Goal: Transaction & Acquisition: Purchase product/service

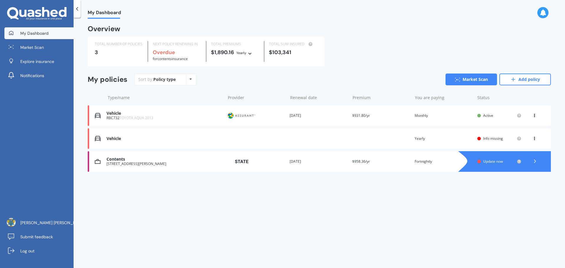
click at [534, 139] on icon at bounding box center [534, 138] width 4 height 4
click at [518, 162] on div "Delete" at bounding box center [521, 162] width 58 height 12
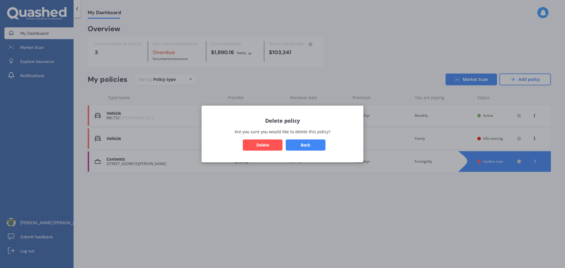
click at [269, 144] on button "Delete" at bounding box center [263, 144] width 40 height 11
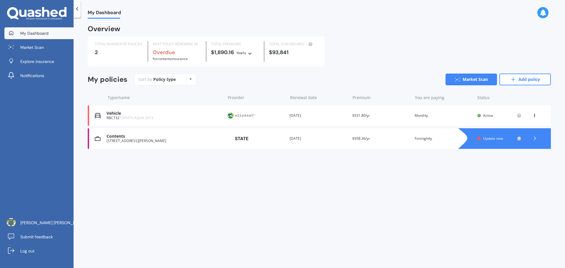
click at [535, 138] on polyline at bounding box center [534, 138] width 1 height 3
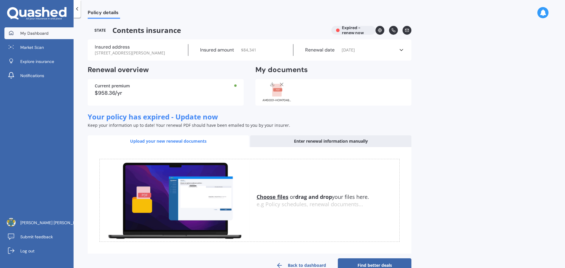
click at [39, 32] on span "My Dashboard" at bounding box center [34, 33] width 28 height 6
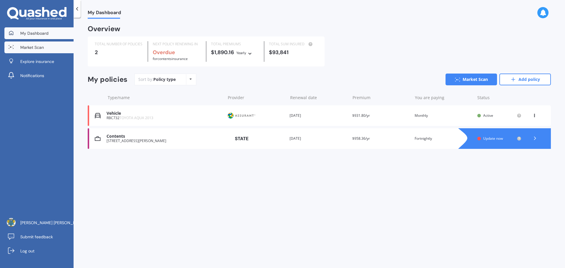
click at [34, 49] on span "Market Scan" at bounding box center [32, 47] width 24 height 6
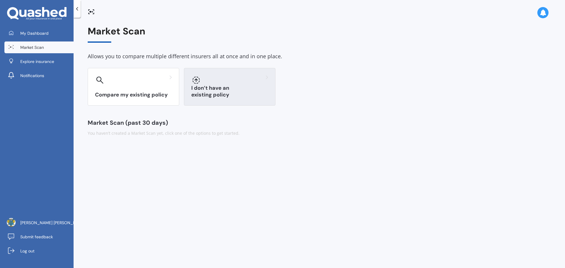
click at [217, 89] on div "I don’t have an existing policy" at bounding box center [229, 87] width 91 height 38
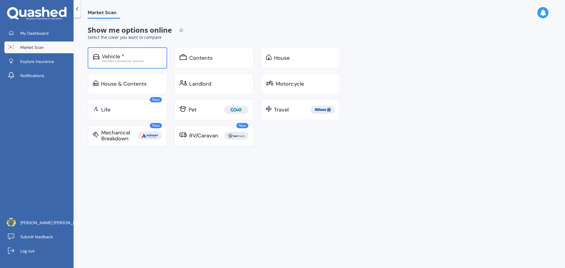
click at [128, 59] on div "Excludes commercial vehicles" at bounding box center [132, 60] width 60 height 3
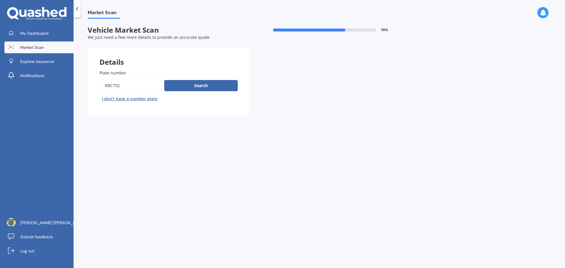
click at [115, 87] on input "Plate number" at bounding box center [130, 85] width 62 height 12
drag, startPoint x: 131, startPoint y: 88, endPoint x: 96, endPoint y: 88, distance: 34.4
click at [96, 88] on div "Plate number Search I don’t have a number plate" at bounding box center [169, 86] width 162 height 57
paste input "HDZ912"
type input "HDZ912"
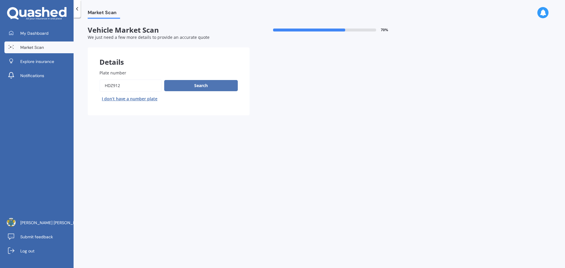
click at [192, 88] on button "Search" at bounding box center [201, 85] width 74 height 11
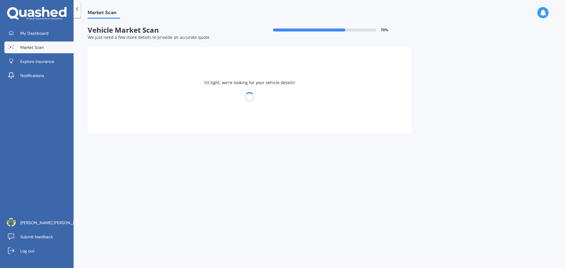
select select "TOYOTA"
select select "VITZ"
select select "29"
select select "08"
select select "1974"
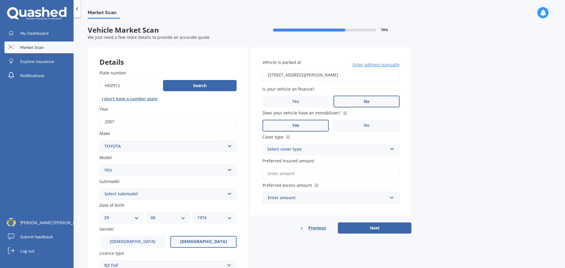
click at [210, 193] on select "Select submodel (All) Hybrid RS RS Turbo" at bounding box center [167, 194] width 137 height 12
select select "(ALL)"
click at [99, 188] on select "Select submodel (All) Hybrid RS RS Turbo" at bounding box center [167, 194] width 137 height 12
click at [371, 64] on span "Enter address manually" at bounding box center [375, 65] width 47 height 6
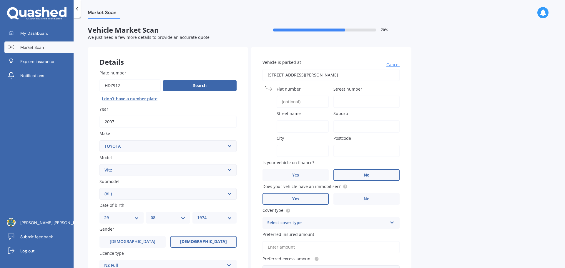
drag, startPoint x: 348, startPoint y: 76, endPoint x: 261, endPoint y: 76, distance: 86.5
click at [261, 76] on div "Vehicle is parked at [STREET_ADDRESS][PERSON_NAME] [GEOGRAPHIC_DATA] name Subur…" at bounding box center [331, 167] width 161 height 241
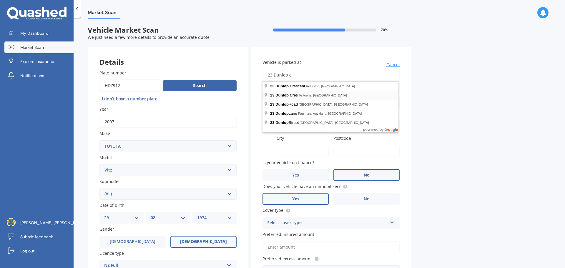
type input "[STREET_ADDRESS]"
type input "23"
type input "Dunlop Crescent"
type input "Rolleston"
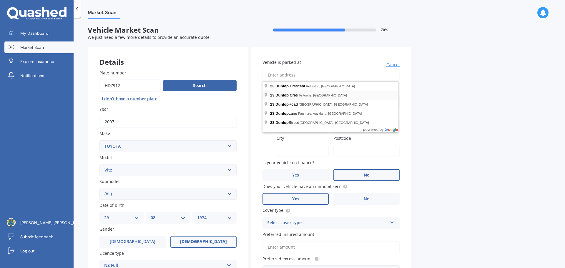
type input "Rolleston"
type input "7614"
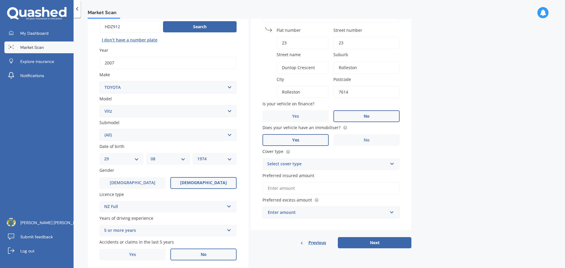
scroll to position [78, 0]
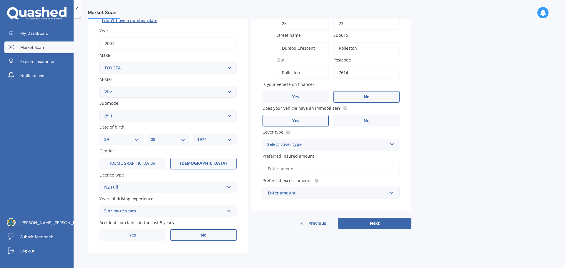
click at [391, 144] on icon at bounding box center [391, 143] width 5 height 4
click at [313, 156] on div "Comprehensive" at bounding box center [331, 156] width 136 height 11
click at [319, 168] on input "Preferred insured amount" at bounding box center [330, 169] width 137 height 12
type input "$4,500"
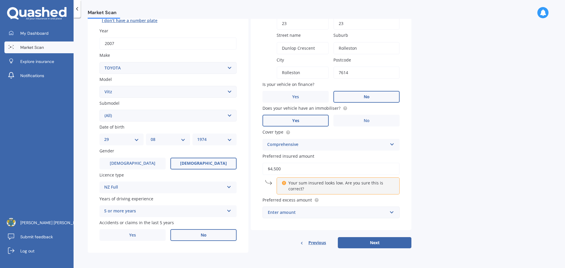
click at [307, 212] on div "Enter amount" at bounding box center [327, 212] width 119 height 6
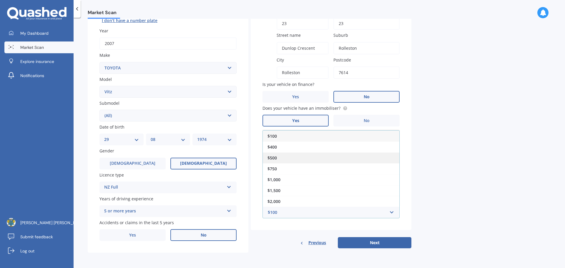
click at [285, 158] on div "$500" at bounding box center [331, 157] width 136 height 11
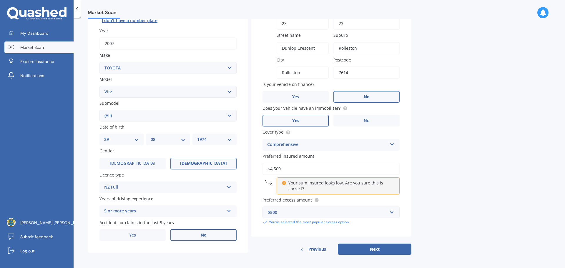
scroll to position [80, 0]
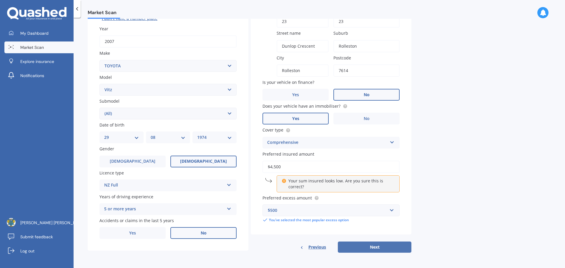
click at [378, 246] on button "Next" at bounding box center [375, 246] width 74 height 11
select select "29"
select select "08"
select select "1974"
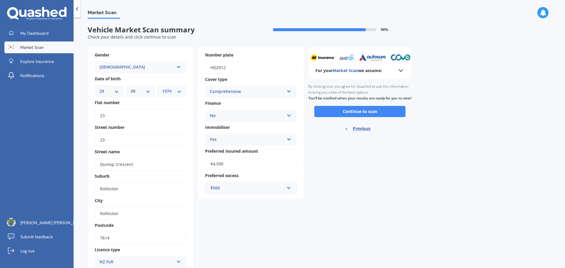
scroll to position [0, 0]
click at [361, 117] on button "Continue to scan" at bounding box center [359, 111] width 91 height 11
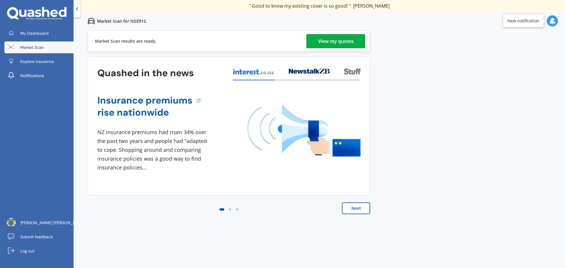
click at [335, 40] on div "View my quotes" at bounding box center [336, 41] width 36 height 14
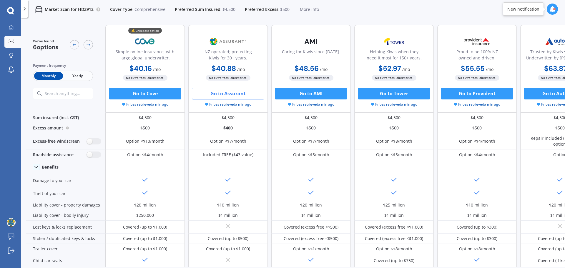
click at [221, 93] on button "Go to Assurant" at bounding box center [228, 94] width 72 height 12
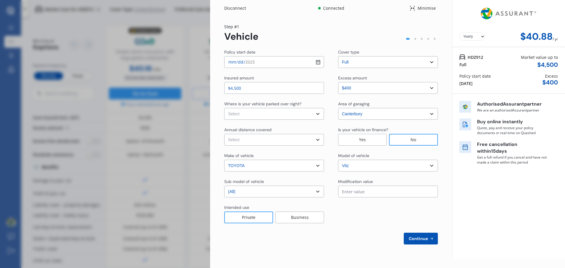
select select "Monthly"
click at [317, 115] on select "Select In a garage On own property On street or road" at bounding box center [274, 114] width 100 height 12
select select "On street or road"
click at [224, 108] on select "Select In a garage On own property On street or road" at bounding box center [274, 114] width 100 height 12
click at [318, 141] on select "Select Low (less than 15,000km per year) Average (15,000-30,000km per year) Hig…" at bounding box center [274, 140] width 100 height 12
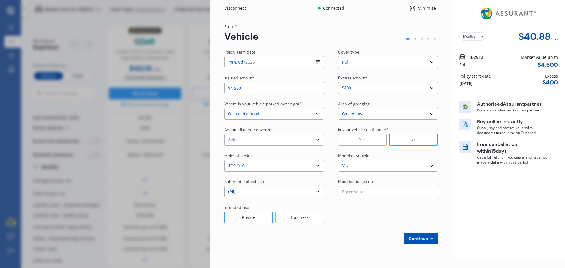
select select "15000"
click at [224, 134] on select "Select Low (less than 15,000km per year) Average (15,000-30,000km per year) Hig…" at bounding box center [274, 140] width 100 height 12
click at [430, 88] on select "Select excess amount $400 $900 $1,400" at bounding box center [388, 88] width 100 height 12
click at [338, 82] on select "Select excess amount $400 $900 $1,400" at bounding box center [388, 88] width 100 height 12
click at [424, 238] on span "Continue" at bounding box center [417, 238] width 21 height 5
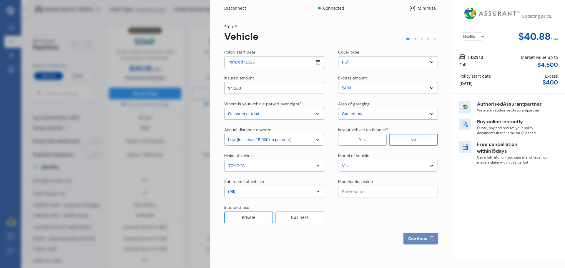
select select "Miss"
select select "29"
select select "08"
select select "1974"
select select "full"
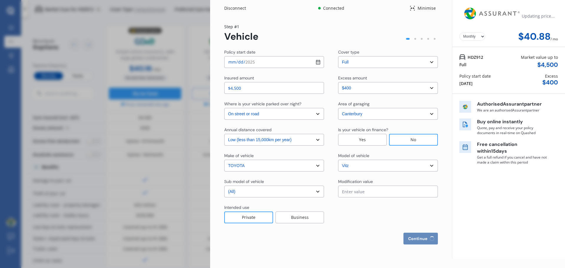
select select "more than 4 years"
select select "[GEOGRAPHIC_DATA]"
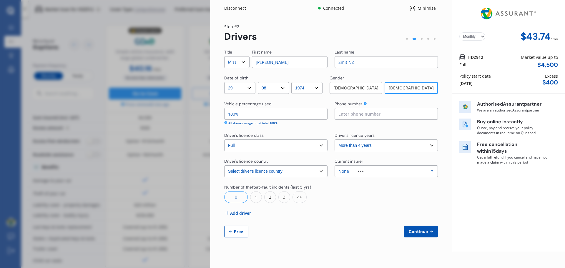
drag, startPoint x: 280, startPoint y: 64, endPoint x: 265, endPoint y: 62, distance: 15.4
click at [265, 62] on input "[PERSON_NAME]" at bounding box center [290, 62] width 76 height 12
click at [275, 61] on input "[PERSON_NAME]" at bounding box center [290, 62] width 76 height 12
drag, startPoint x: 269, startPoint y: 63, endPoint x: 255, endPoint y: 63, distance: 13.5
click at [255, 63] on input "[PERSON_NAME]" at bounding box center [290, 62] width 76 height 12
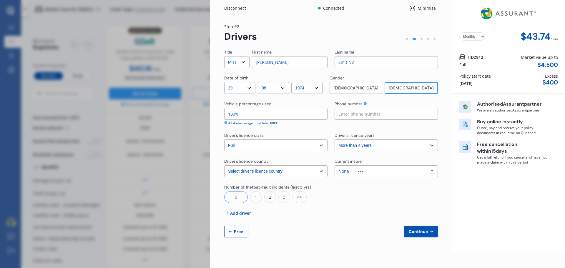
type input "[PERSON_NAME]"
click at [245, 61] on select "Select Mr Mrs Miss Ms Dr" at bounding box center [236, 62] width 25 height 12
select select "Mrs"
click at [224, 56] on select "Select Mr Mrs Miss Ms Dr" at bounding box center [236, 62] width 25 height 12
drag, startPoint x: 359, startPoint y: 62, endPoint x: 347, endPoint y: 61, distance: 12.4
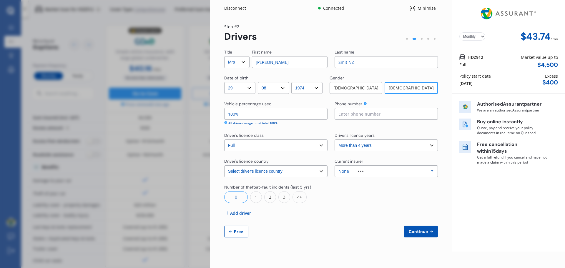
click at [347, 61] on input "Smit NZ" at bounding box center [385, 62] width 103 height 12
type input "[PERSON_NAME]"
click at [375, 208] on div "Title Select Mr Mrs Miss Ms Dr First name [PERSON_NAME] Last name [PERSON_NAME]…" at bounding box center [330, 143] width 213 height 188
click at [350, 113] on input at bounding box center [385, 114] width 103 height 12
type input "0223102608"
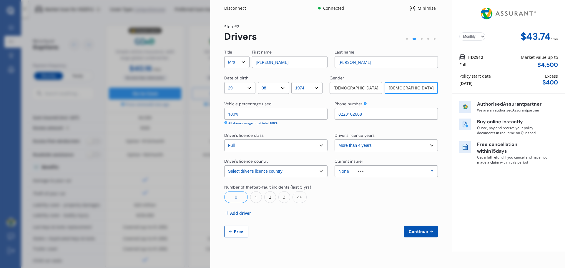
click at [433, 170] on icon at bounding box center [432, 171] width 9 height 11
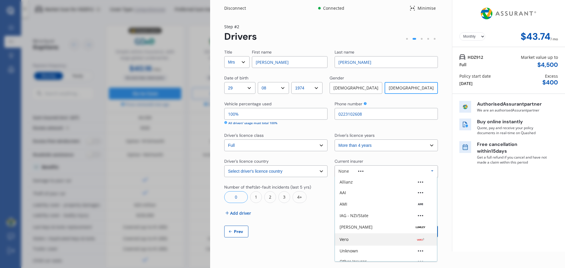
scroll to position [29, 0]
click at [358, 230] on div "Other Insurer" at bounding box center [352, 232] width 27 height 4
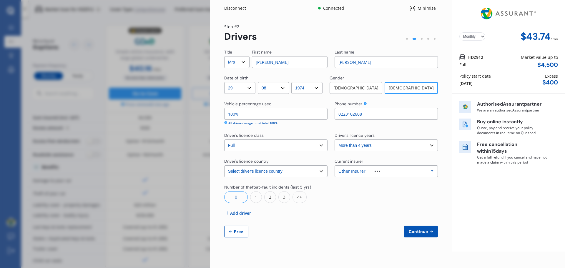
click at [241, 212] on span "Add driver" at bounding box center [240, 213] width 21 height 6
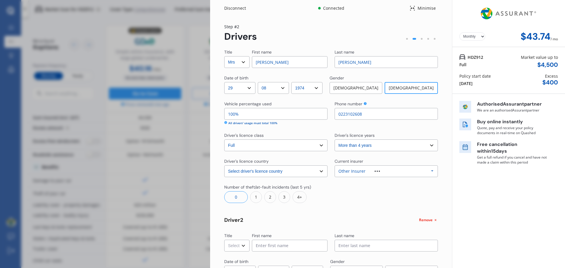
click at [243, 245] on select "Select Mr Mrs Miss Ms Dr" at bounding box center [236, 246] width 25 height 12
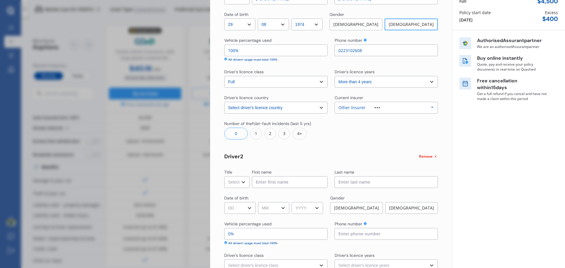
scroll to position [118, 0]
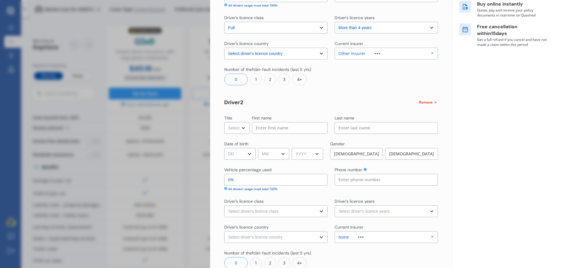
click at [245, 128] on select "Select Mr Mrs Miss Ms Dr" at bounding box center [236, 128] width 25 height 12
select select "Mr"
click at [224, 122] on select "Select Mr Mrs Miss Ms Dr" at bounding box center [236, 128] width 25 height 12
click at [277, 131] on input at bounding box center [290, 128] width 76 height 12
type input "Frans"
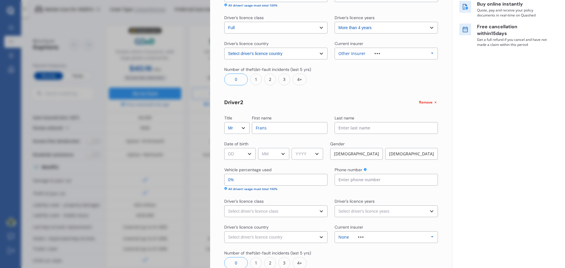
type input "[PERSON_NAME]"
type input "0225957279"
select select "[GEOGRAPHIC_DATA]"
click at [252, 153] on select "DD 01 02 03 04 05 06 07 08 09 10 11 12 13 14 15 16 17 18 19 20 21 22 23 24 25 2…" at bounding box center [239, 154] width 31 height 12
select select "18"
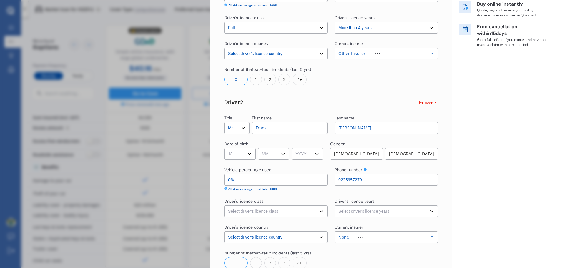
click at [224, 148] on select "DD 01 02 03 04 05 06 07 08 09 10 11 12 13 14 15 16 17 18 19 20 21 22 23 24 25 2…" at bounding box center [239, 154] width 31 height 12
click at [285, 154] on select "MM 01 02 03 04 05 06 07 08 09 10 11 12" at bounding box center [273, 154] width 31 height 12
select select "08"
click at [259, 148] on select "MM 01 02 03 04 05 06 07 08 09 10 11 12" at bounding box center [273, 154] width 31 height 12
click at [320, 154] on select "YYYY 2009 2008 2007 2006 2005 2004 2003 2002 2001 2000 1999 1998 1997 1996 1995…" at bounding box center [306, 154] width 31 height 12
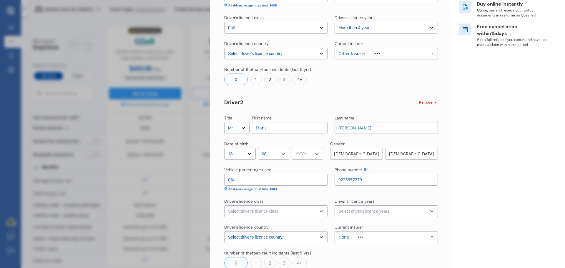
select select "1976"
click at [293, 148] on select "YYYY 2009 2008 2007 2006 2005 2004 2003 2002 2001 2000 1999 1998 1997 1996 1995…" at bounding box center [306, 154] width 31 height 12
click at [371, 151] on div "[DEMOGRAPHIC_DATA]" at bounding box center [356, 154] width 53 height 12
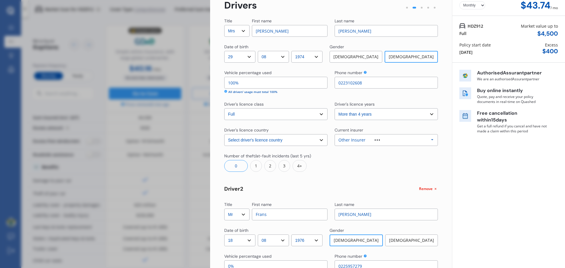
scroll to position [29, 0]
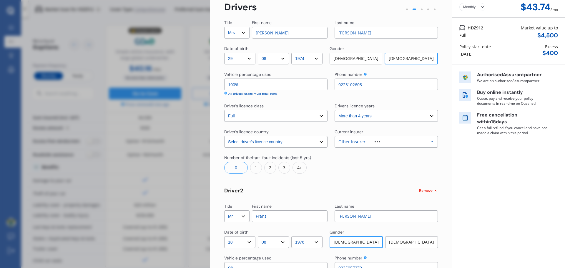
drag, startPoint x: 234, startPoint y: 85, endPoint x: 229, endPoint y: 85, distance: 5.0
click at [229, 85] on input "100%" at bounding box center [275, 85] width 103 height 12
type input "5%"
type input "95%"
type input "50%"
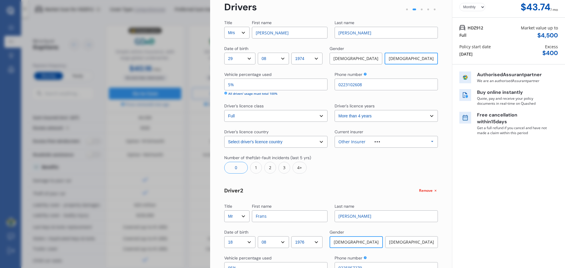
type input "50%"
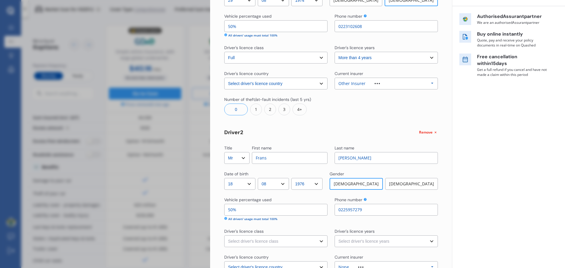
scroll to position [88, 0]
type input "50%"
click at [512, 160] on div "Yearly Monthly $43.74 / mo HDZ912 Full Market value up to $ 4,500 Policy start …" at bounding box center [508, 129] width 113 height 435
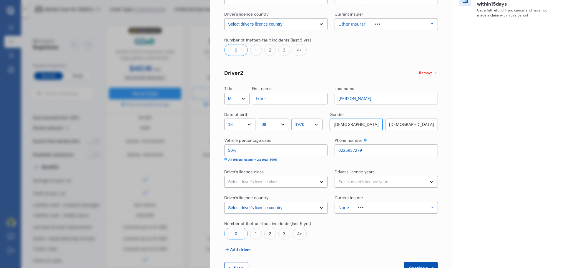
scroll to position [167, 0]
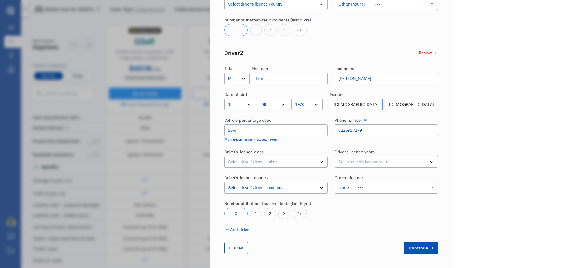
click at [318, 161] on select "Select driver's licence class None Learner Restricted Full" at bounding box center [275, 162] width 103 height 12
select select "full"
click at [224, 156] on select "Select driver's licence class None Learner Restricted Full" at bounding box center [275, 162] width 103 height 12
click at [406, 160] on select "Select driver's licence years Less than 1 year 1-2 years 2-4 years More than 4 …" at bounding box center [385, 162] width 103 height 12
select select "more than 4 years"
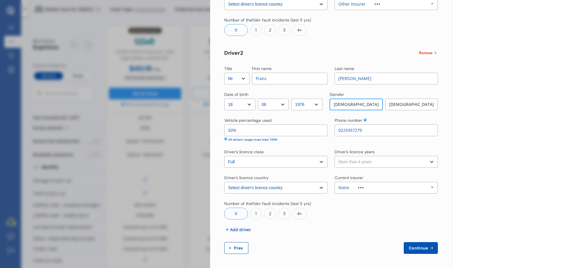
click at [334, 156] on select "Select driver's licence years Less than 1 year 1-2 years 2-4 years More than 4 …" at bounding box center [385, 162] width 103 height 12
click at [429, 187] on icon at bounding box center [432, 187] width 9 height 11
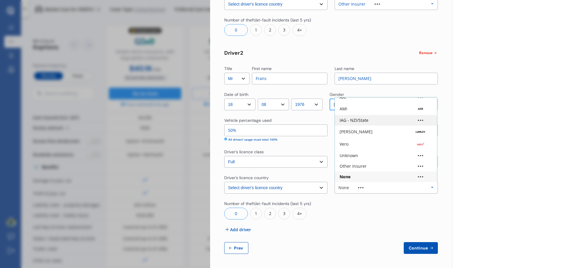
click at [371, 119] on div "IAG - NZI/State" at bounding box center [385, 120] width 93 height 4
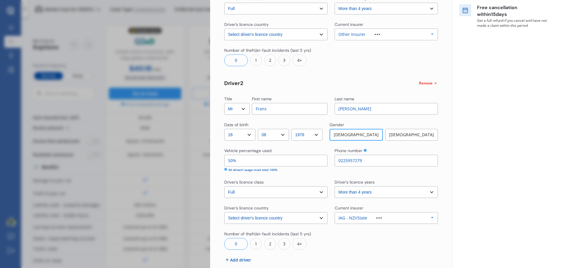
scroll to position [147, 0]
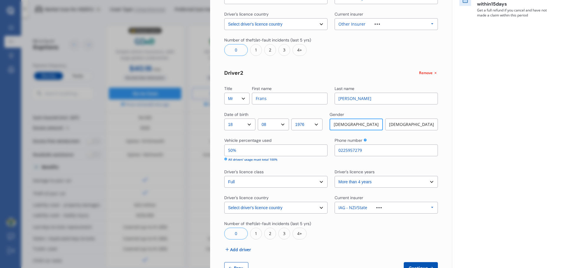
click at [257, 234] on div "1" at bounding box center [256, 234] width 12 height 12
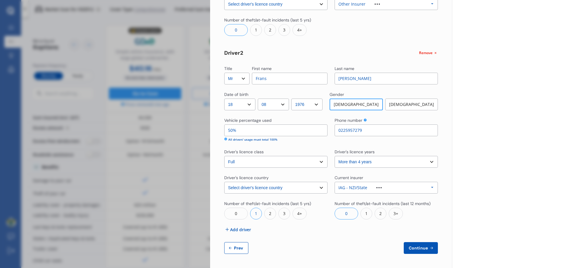
click at [418, 247] on span "Continue" at bounding box center [417, 248] width 21 height 5
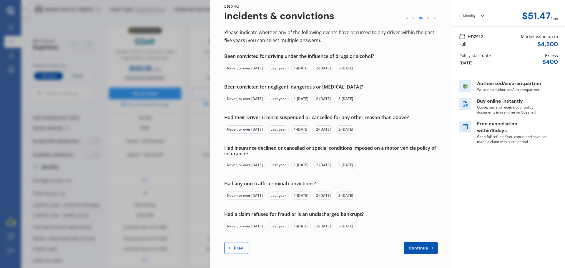
scroll to position [0, 0]
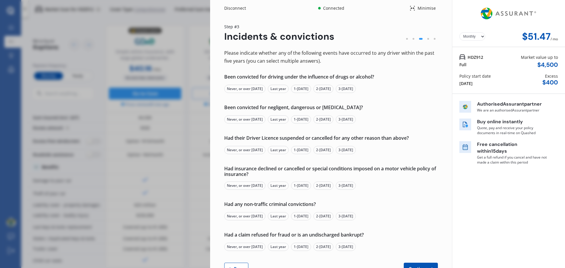
click at [246, 88] on div "Never, or over [DATE]" at bounding box center [244, 89] width 41 height 8
click at [246, 118] on div "Never, or over [DATE]" at bounding box center [244, 119] width 41 height 8
click at [247, 147] on div "Never, or over [DATE]" at bounding box center [244, 150] width 41 height 8
drag, startPoint x: 250, startPoint y: 186, endPoint x: 248, endPoint y: 199, distance: 13.9
click at [250, 186] on div "Never, or over [DATE]" at bounding box center [244, 185] width 41 height 8
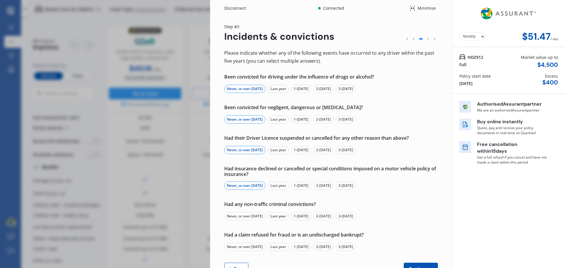
click at [244, 215] on div "Never, or over [DATE]" at bounding box center [244, 216] width 41 height 8
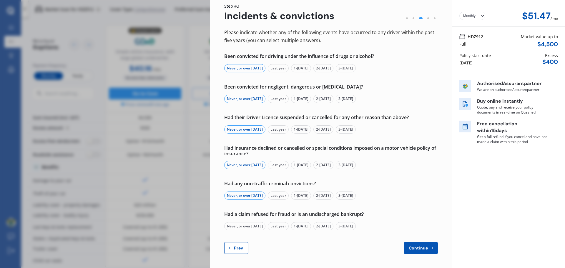
click at [247, 225] on div "Never, or over [DATE]" at bounding box center [244, 226] width 41 height 8
click at [430, 246] on icon at bounding box center [431, 248] width 5 height 5
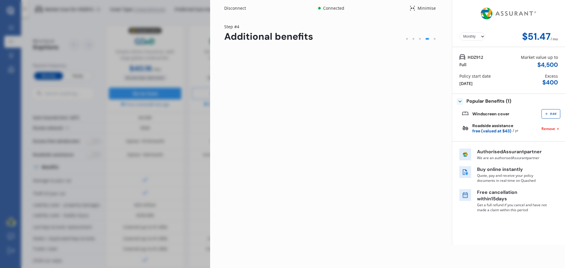
scroll to position [0, 0]
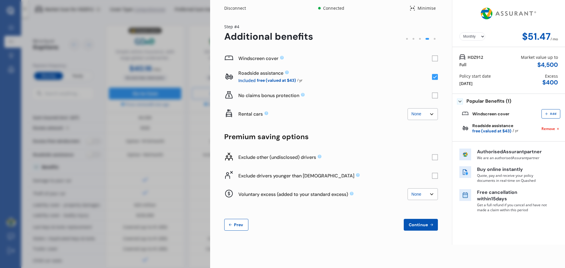
click at [434, 57] on rect at bounding box center [435, 59] width 6 height 6
